Goal: Task Accomplishment & Management: Use online tool/utility

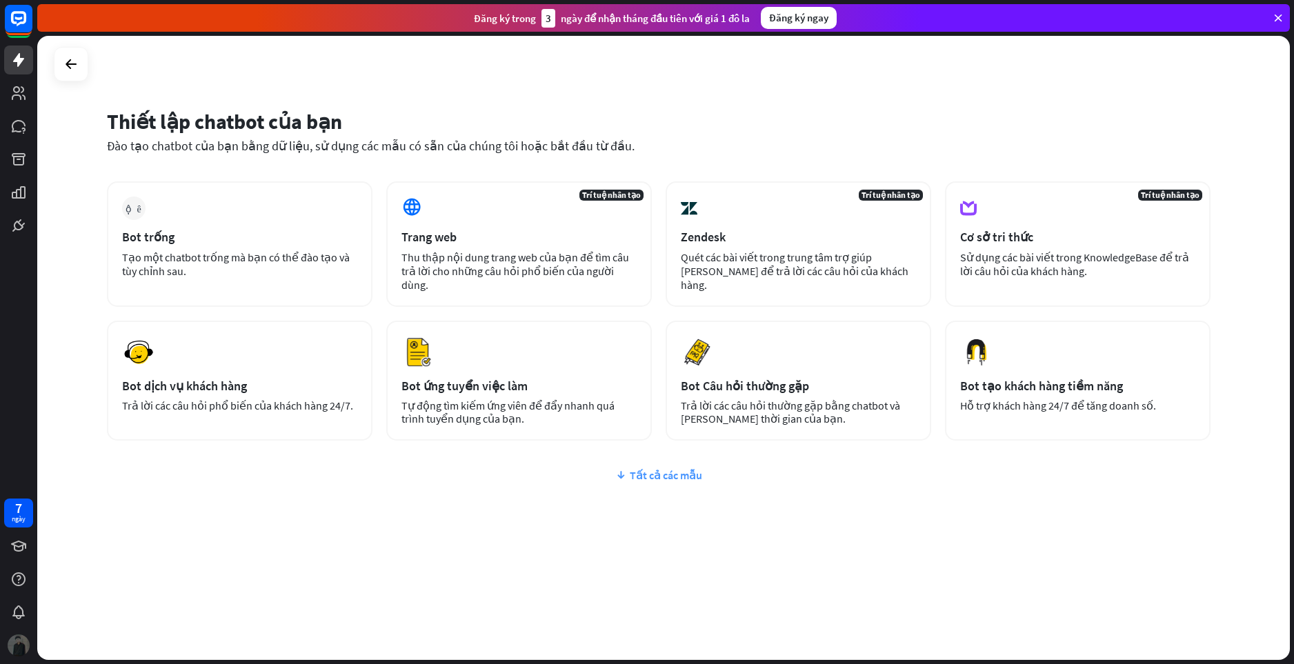
click at [705, 473] on div "Tất cả các mẫu" at bounding box center [659, 475] width 1104 height 14
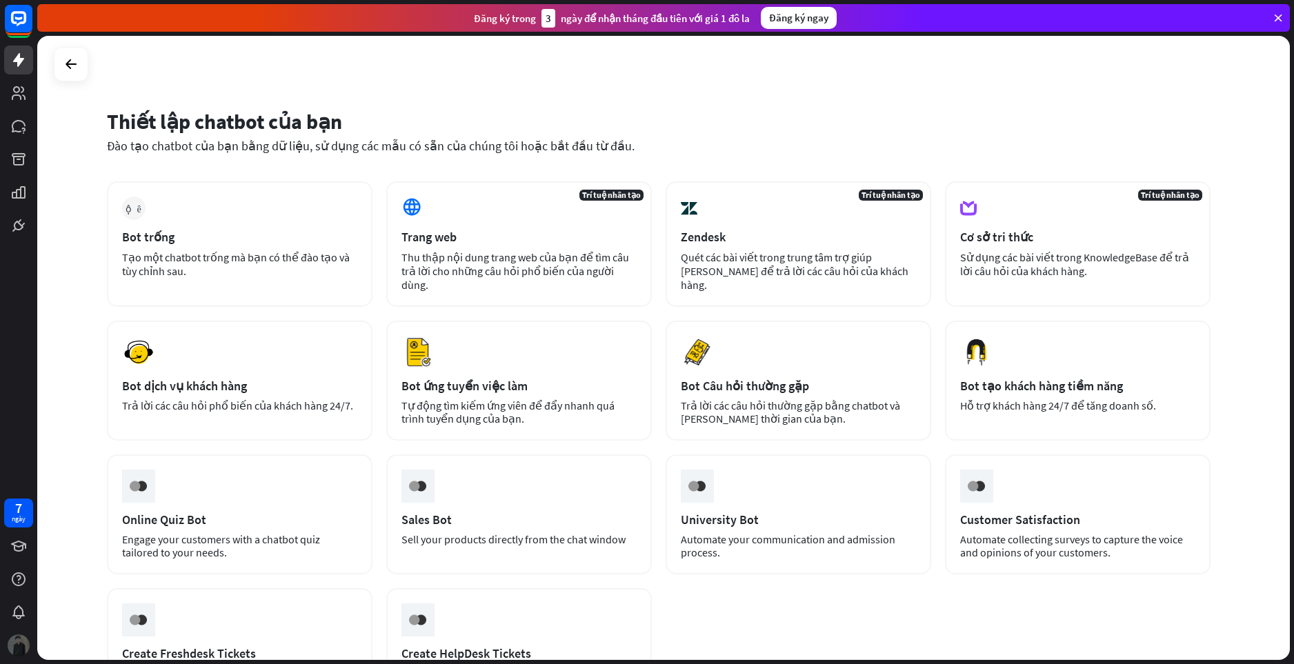
click at [705, 473] on img at bounding box center [697, 486] width 26 height 26
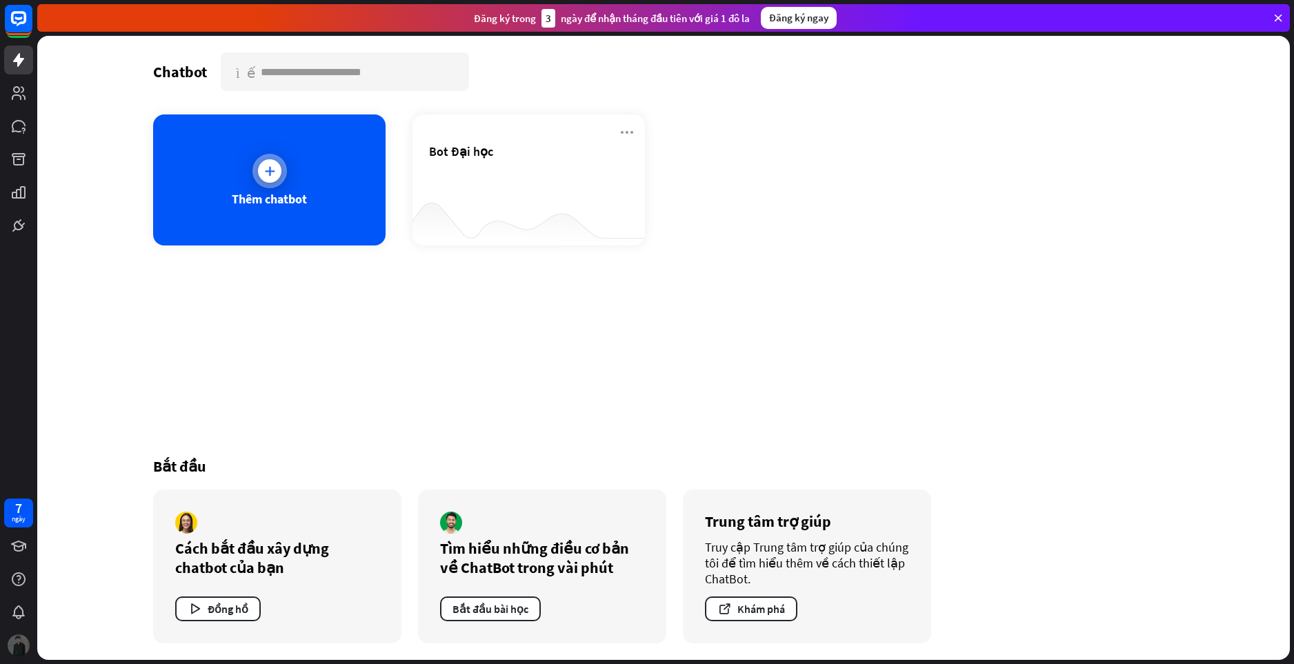
click at [368, 217] on div "Thêm chatbot" at bounding box center [269, 180] width 232 height 131
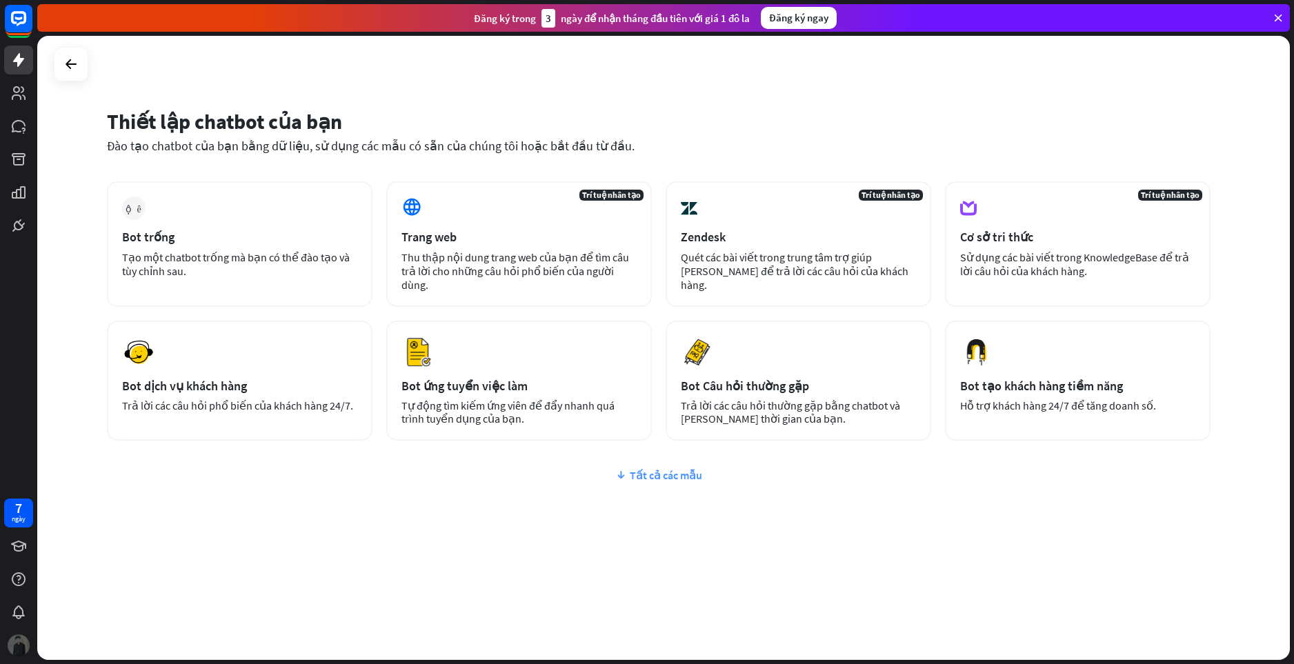
click at [667, 473] on font "Tất cả các mẫu" at bounding box center [666, 475] width 72 height 14
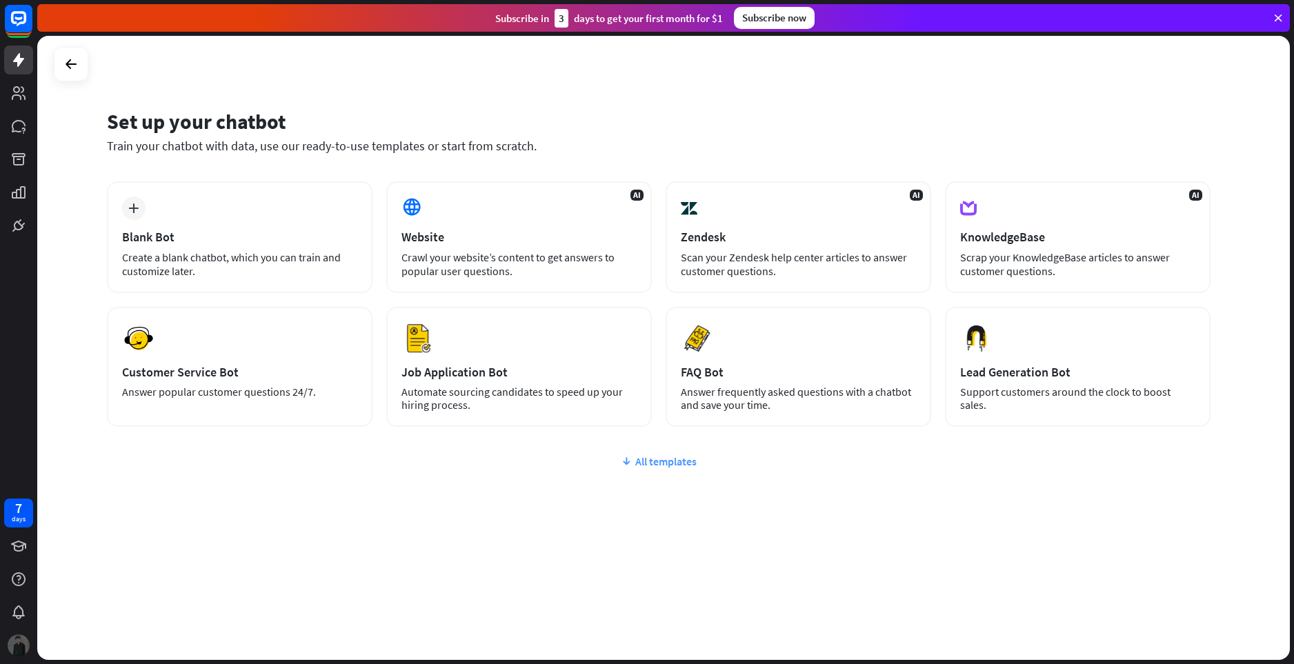
click at [657, 465] on div "All templates" at bounding box center [659, 462] width 1104 height 14
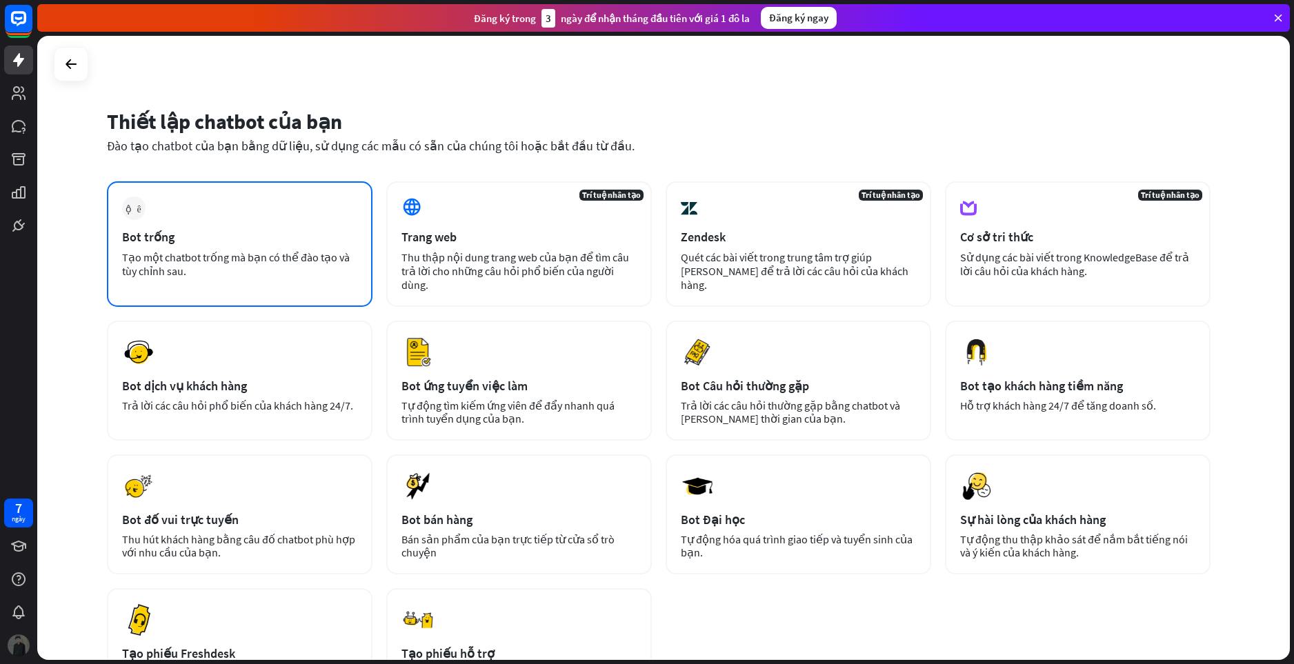
click at [367, 272] on div "cộng thêm Bot trống Tạo một chatbot trống mà bạn có thể đào tạo và tùy chỉnh sa…" at bounding box center [240, 244] width 266 height 126
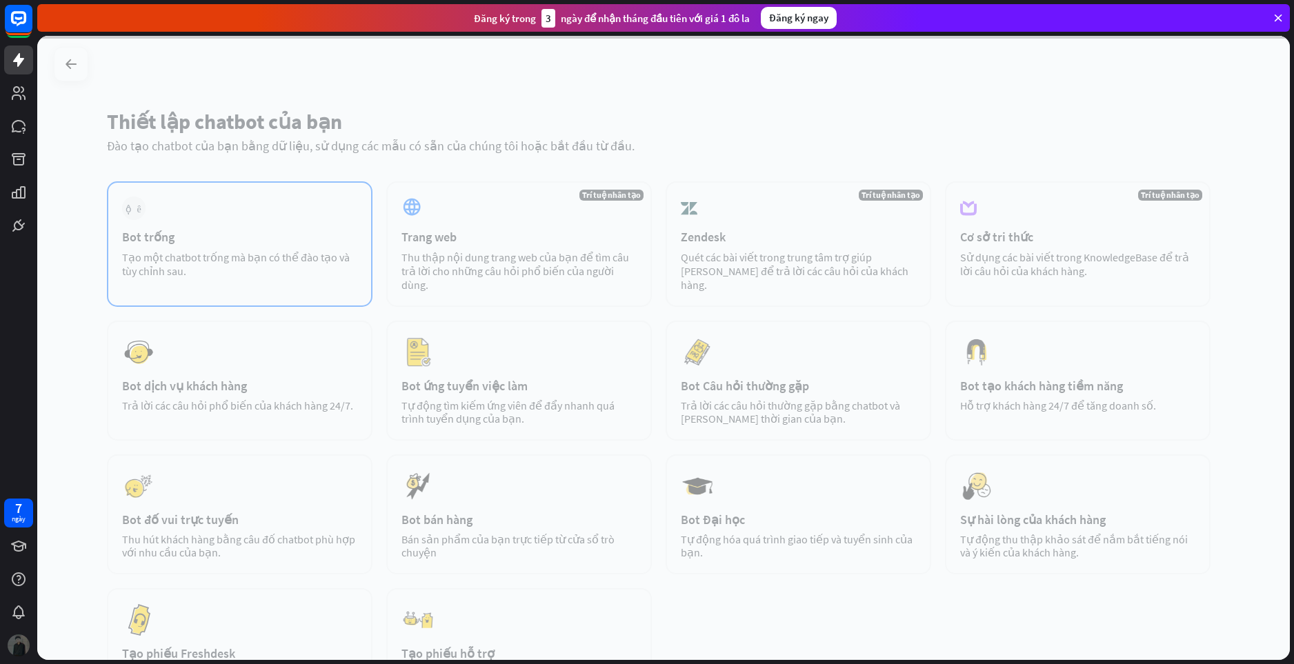
click at [367, 272] on div at bounding box center [663, 348] width 1253 height 624
